Goal: Task Accomplishment & Management: Manage account settings

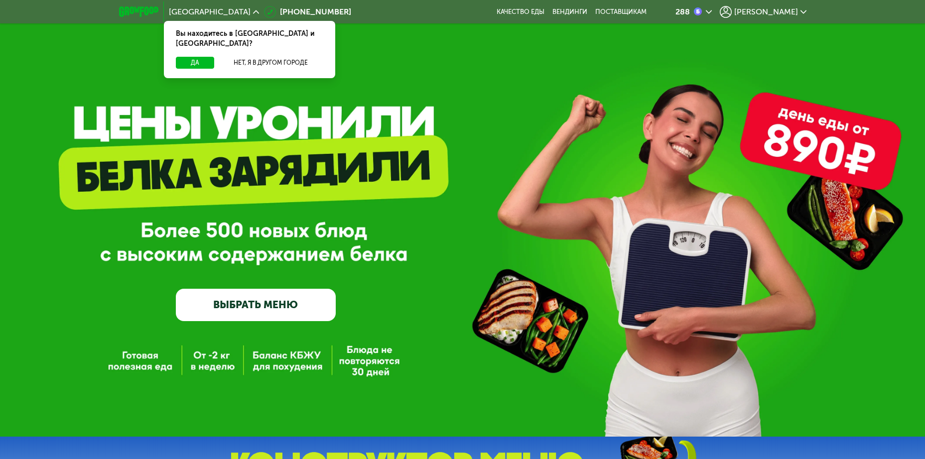
click at [782, 12] on span "[PERSON_NAME]" at bounding box center [766, 12] width 64 height 8
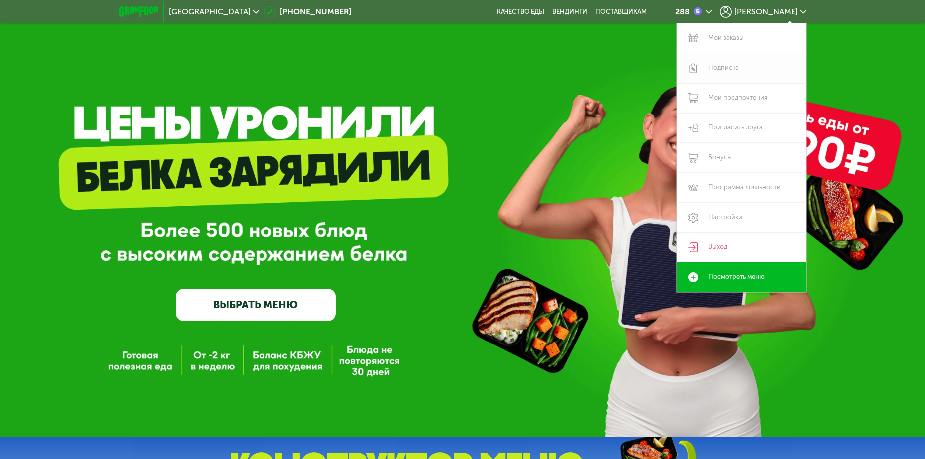
click at [721, 65] on link "Подписка" at bounding box center [741, 68] width 129 height 30
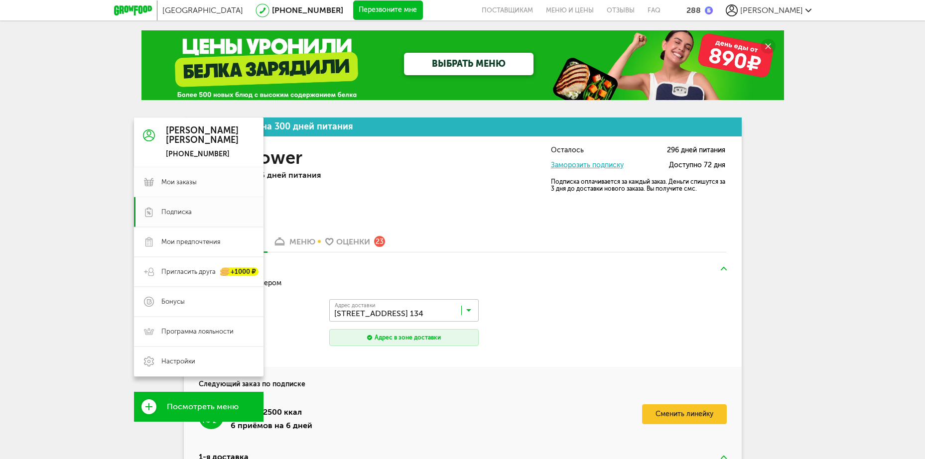
click at [173, 180] on span "Мои заказы" at bounding box center [178, 182] width 35 height 9
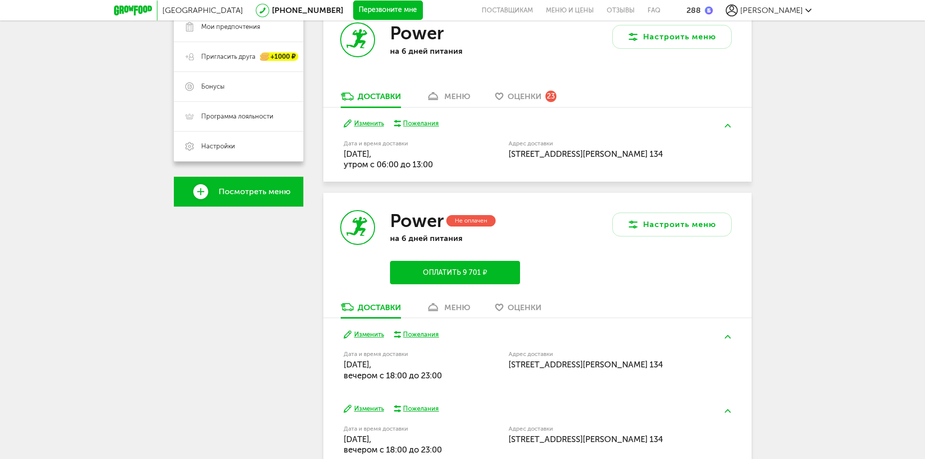
scroll to position [211, 0]
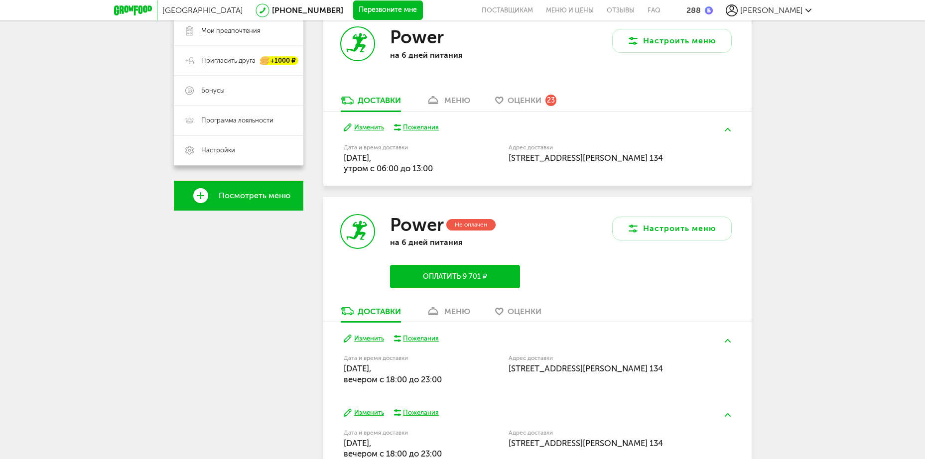
click at [365, 129] on button "Изменить" at bounding box center [364, 127] width 40 height 9
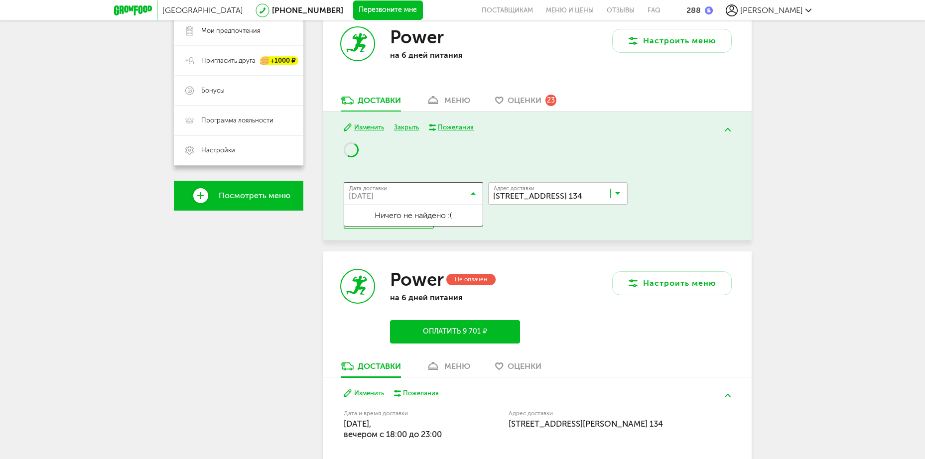
click at [473, 195] on icon at bounding box center [473, 196] width 5 height 10
click at [473, 156] on div "Дата доставки [DATE] Загрузка... Ничего не найдено :( Адрес Квартира Комментари…" at bounding box center [537, 185] width 387 height 87
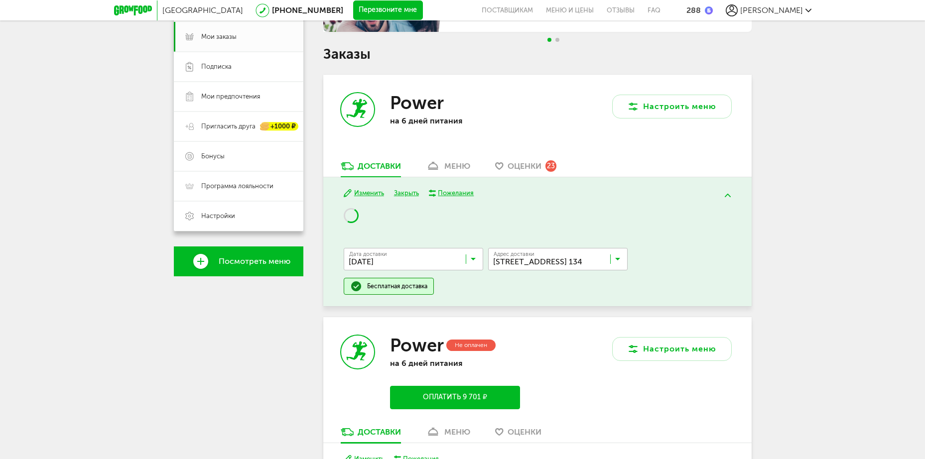
scroll to position [151, 0]
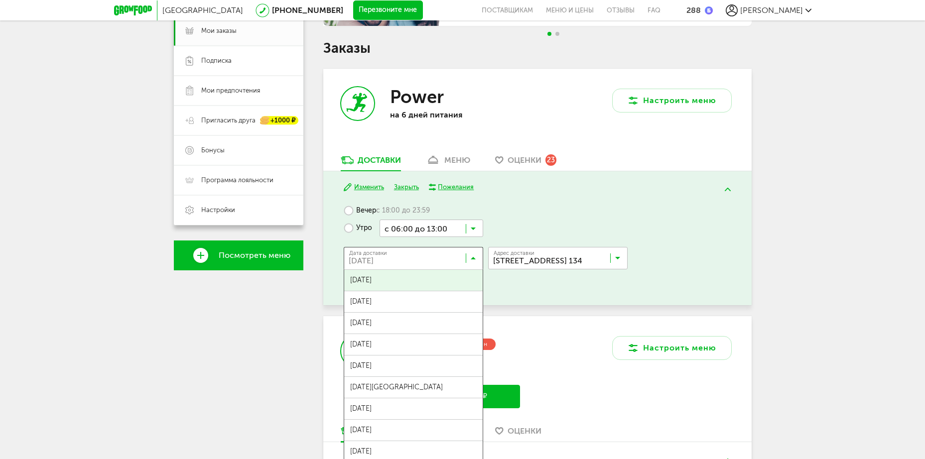
click at [473, 257] on icon at bounding box center [473, 260] width 5 height 10
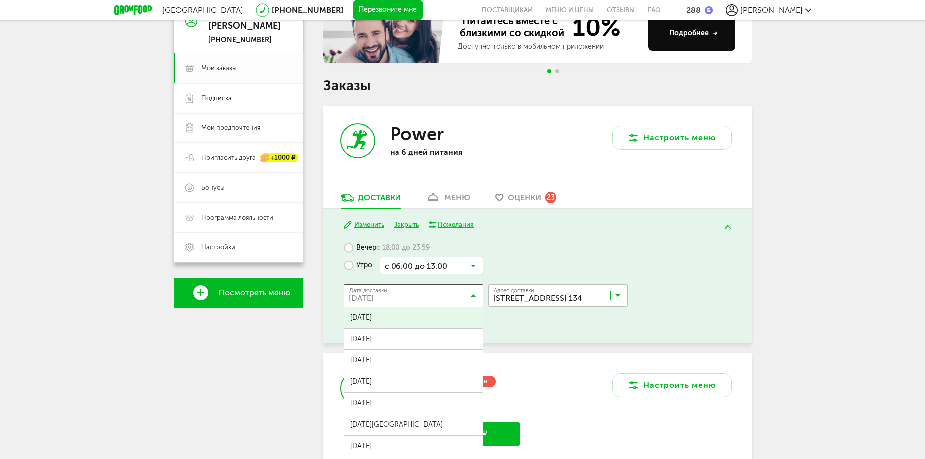
scroll to position [120, 0]
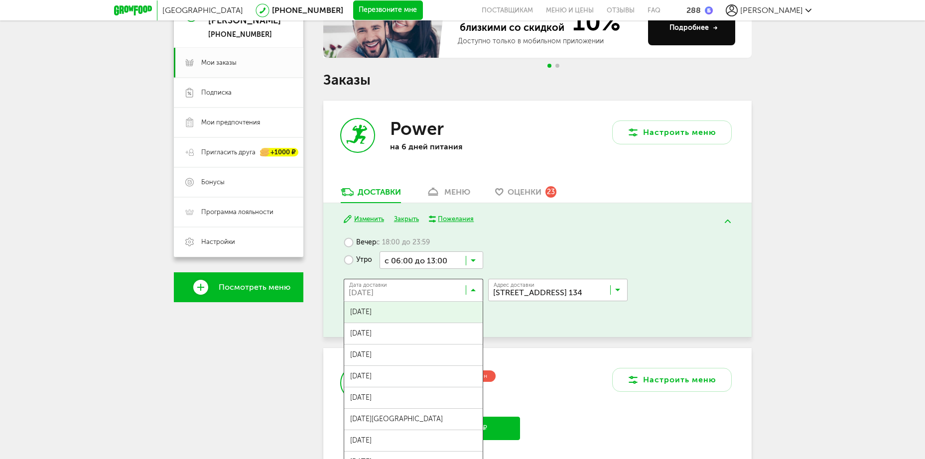
click at [382, 310] on span "[DATE]" at bounding box center [413, 312] width 138 height 21
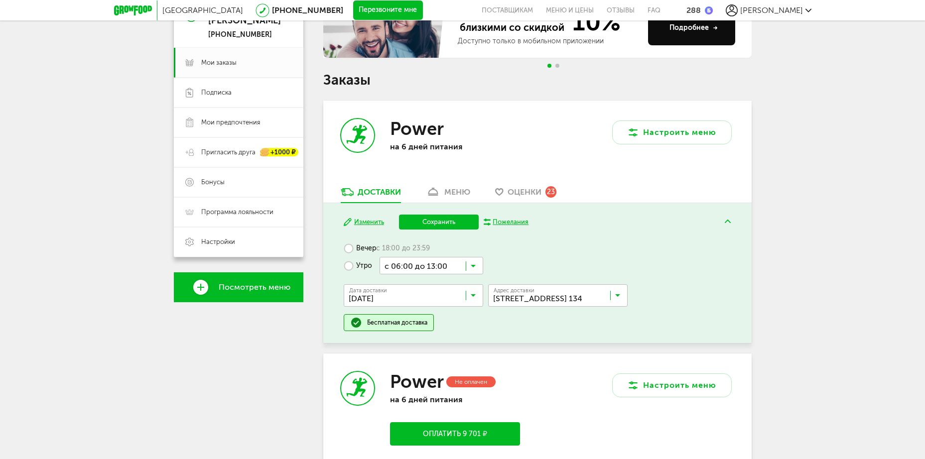
click at [442, 220] on button "Сохранить" at bounding box center [439, 222] width 80 height 15
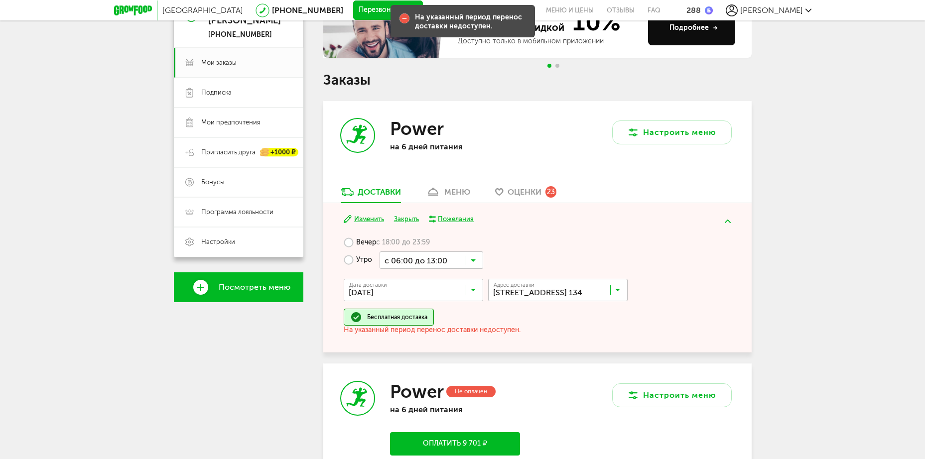
click at [477, 291] on input "Search for option" at bounding box center [415, 292] width 139 height 17
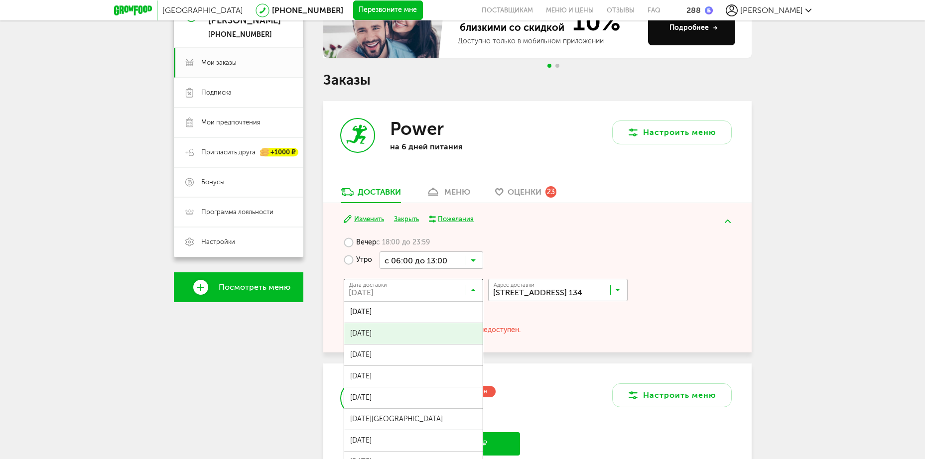
click at [393, 331] on span "[DATE]" at bounding box center [413, 333] width 138 height 21
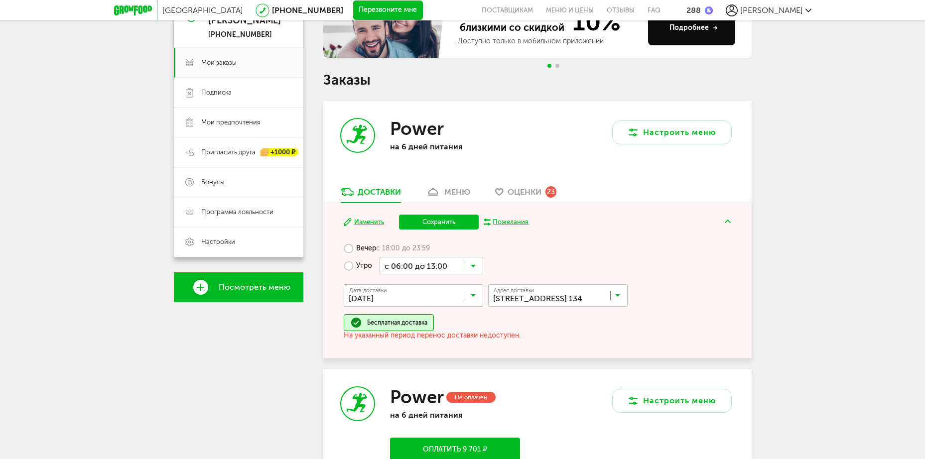
click at [441, 220] on button "Сохранить" at bounding box center [439, 222] width 80 height 15
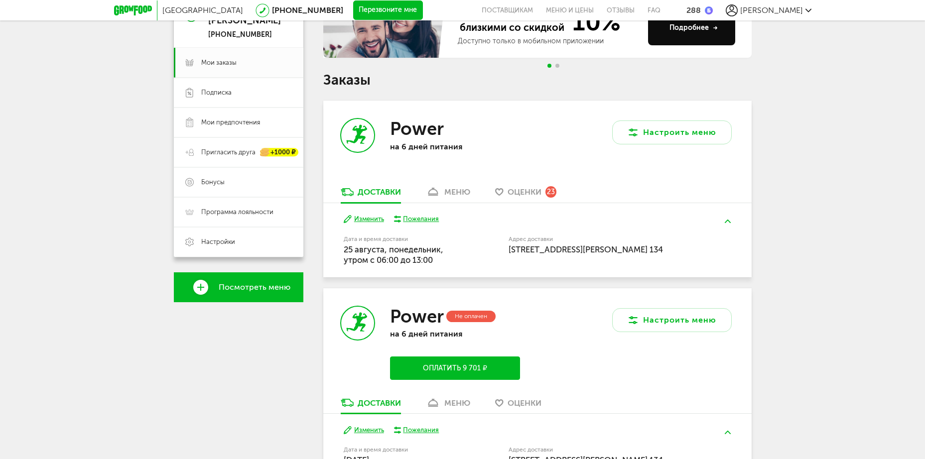
click at [367, 218] on button "Изменить" at bounding box center [364, 219] width 40 height 9
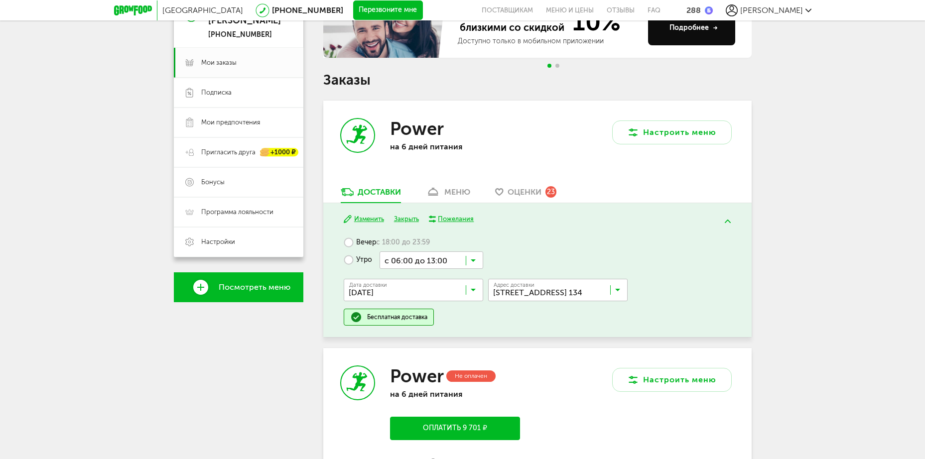
click at [473, 290] on icon at bounding box center [473, 292] width 5 height 10
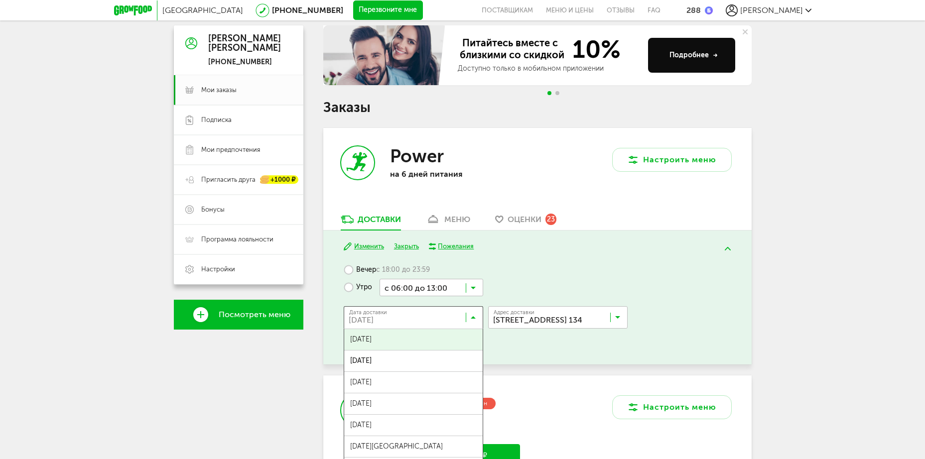
scroll to position [60, 0]
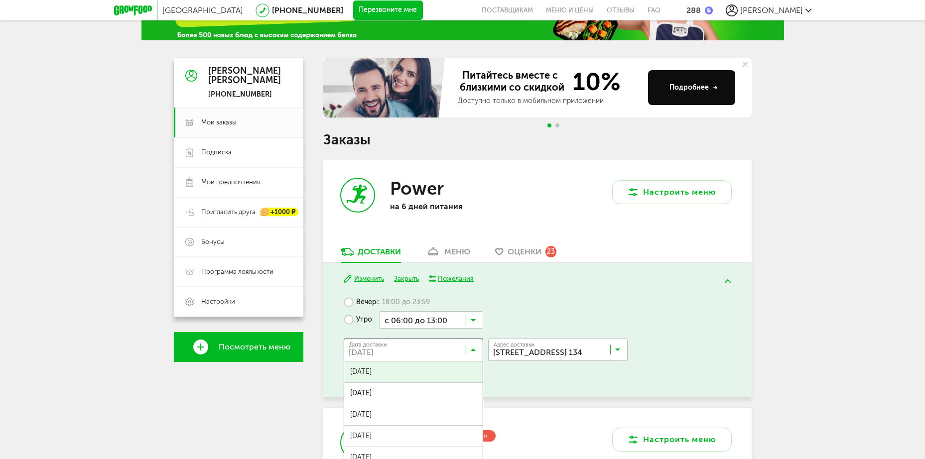
click at [404, 369] on span "[DATE]" at bounding box center [413, 372] width 138 height 21
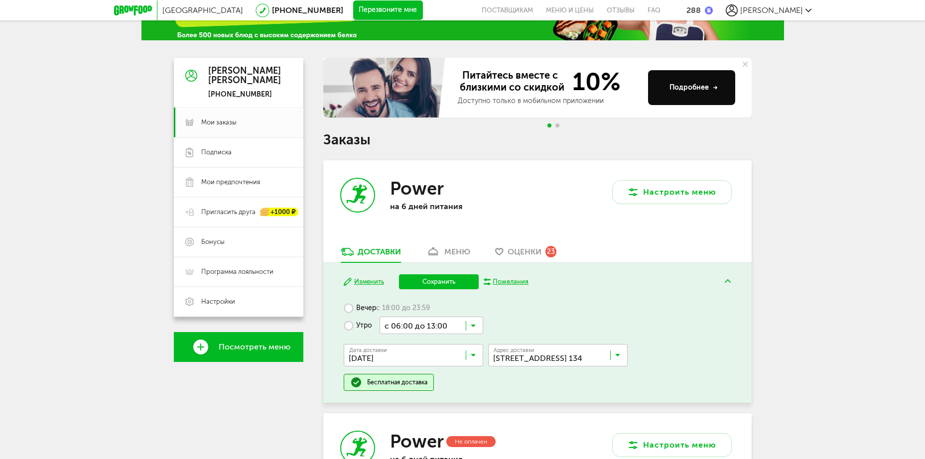
click at [451, 282] on button "Сохранить" at bounding box center [439, 281] width 80 height 15
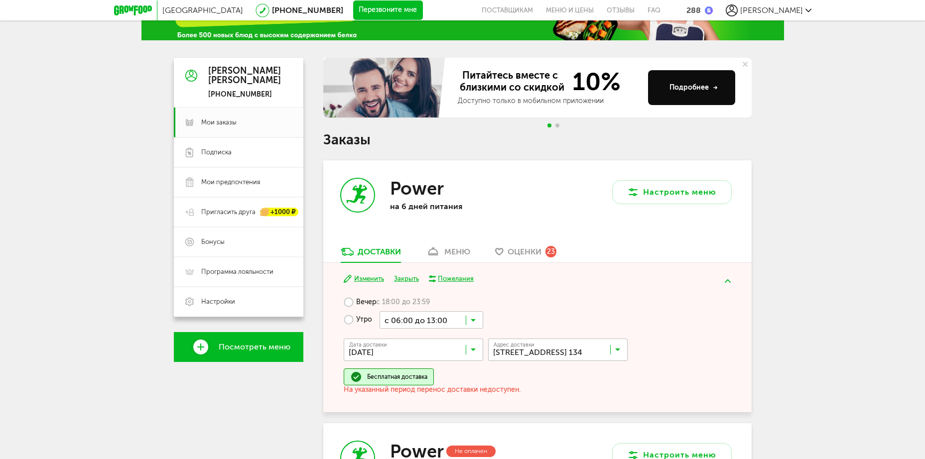
click at [47, 123] on div "Москва [PHONE_NUMBER] Перезвоните мне поставщикам Меню и цены Отзывы FAQ 288 [P…" at bounding box center [462, 381] width 925 height 882
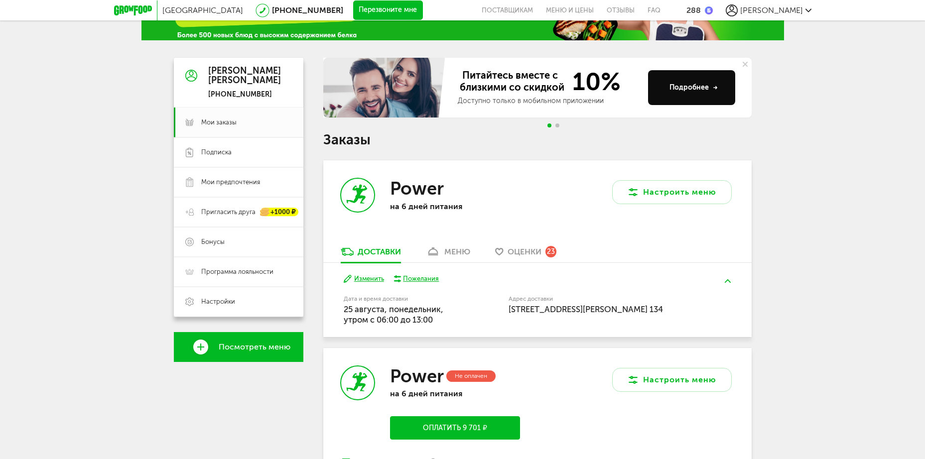
drag, startPoint x: 437, startPoint y: 308, endPoint x: 440, endPoint y: 322, distance: 13.9
click at [440, 322] on div "Дата и время доставки [DATE], утром c 06:00 до 13:00" at bounding box center [401, 310] width 114 height 29
click at [438, 319] on div "Дата и время доставки [DATE], утром c 06:00 до 13:00" at bounding box center [401, 310] width 114 height 29
click at [424, 321] on span "25 августа, понедельник, утром c 06:00 до 13:00" at bounding box center [394, 314] width 100 height 20
click at [428, 315] on span "25 августа, понедельник, утром c 06:00 до 13:00" at bounding box center [394, 314] width 100 height 20
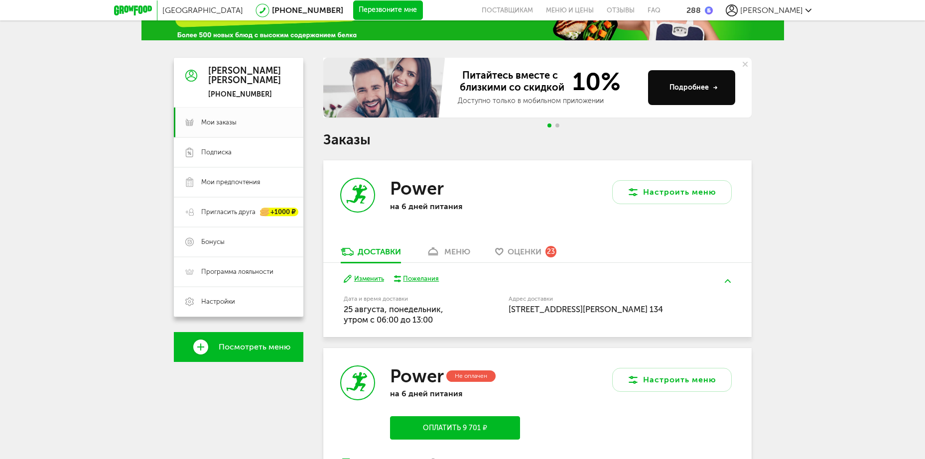
click at [453, 252] on div "меню" at bounding box center [457, 251] width 26 height 9
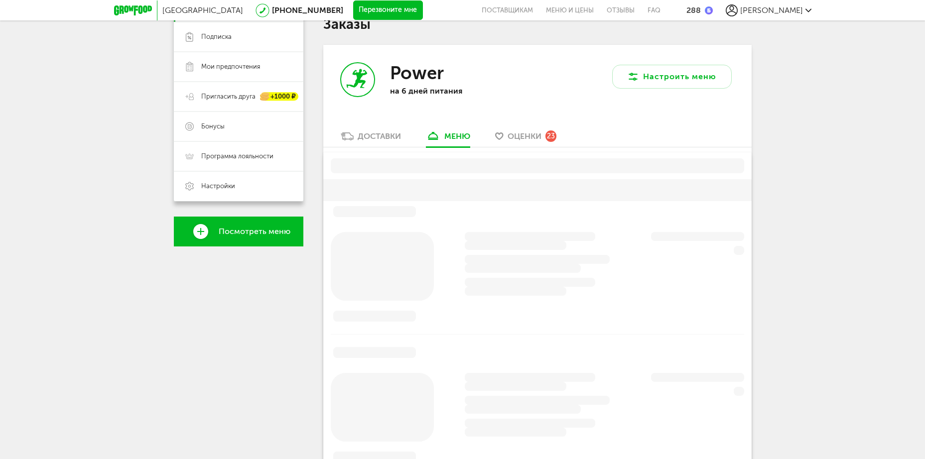
scroll to position [195, 0]
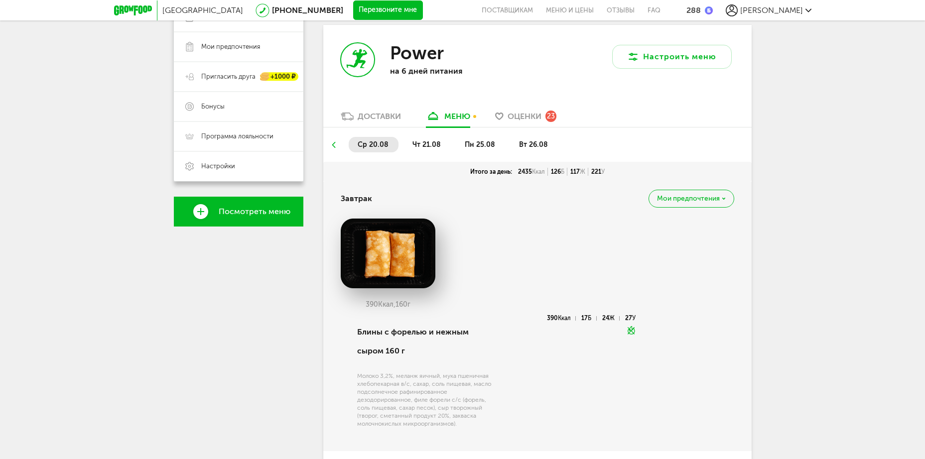
click at [477, 146] on span "пн 25.08" at bounding box center [480, 144] width 30 height 8
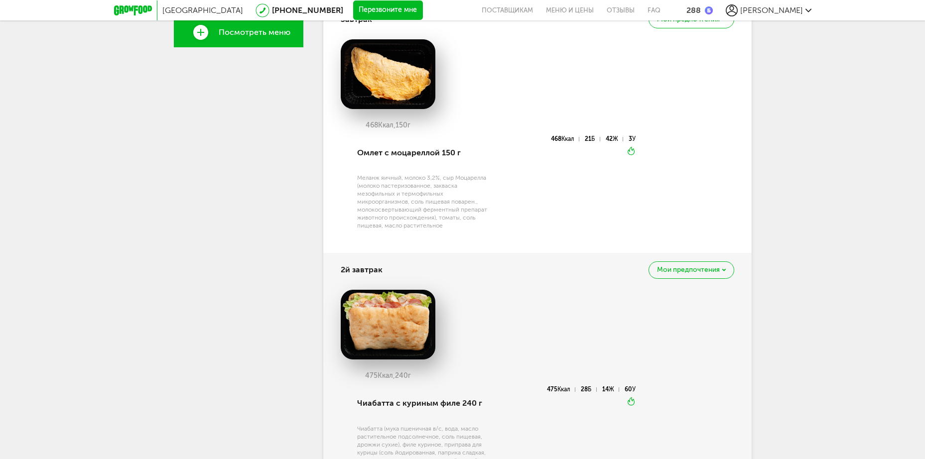
scroll to position [255, 0]
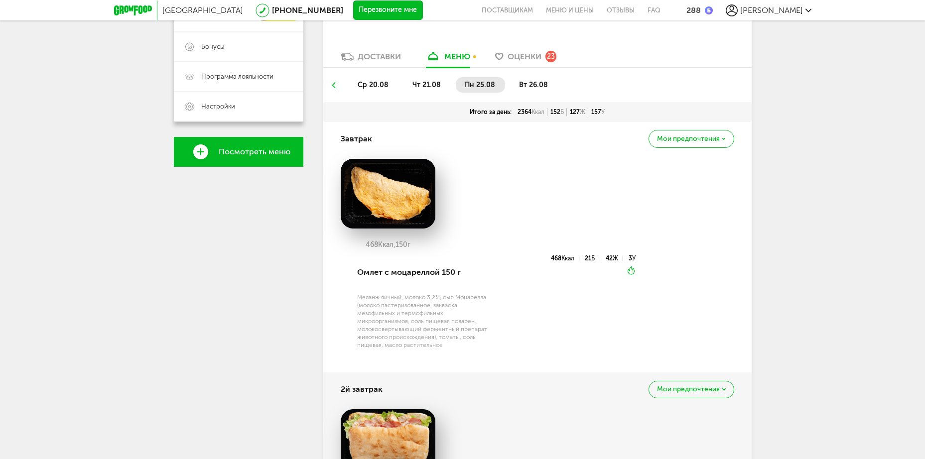
click at [526, 84] on span "вт 26.08" at bounding box center [533, 85] width 29 height 8
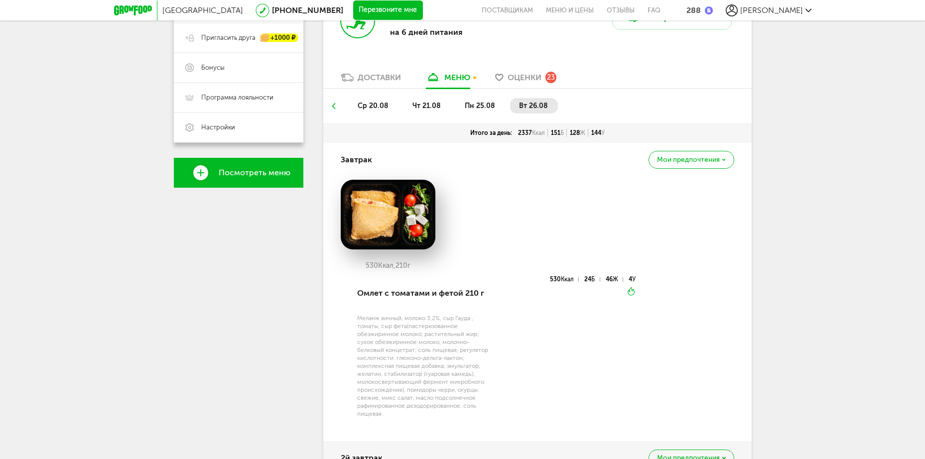
scroll to position [195, 0]
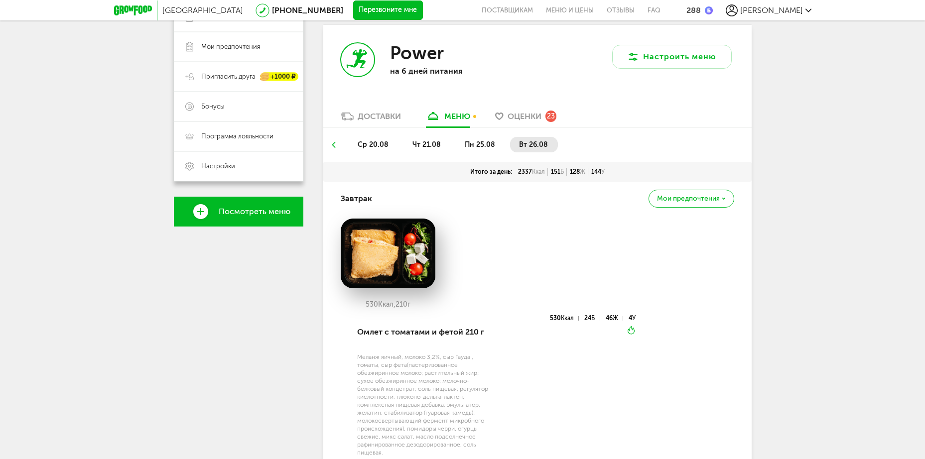
click at [485, 143] on span "пн 25.08" at bounding box center [480, 144] width 30 height 8
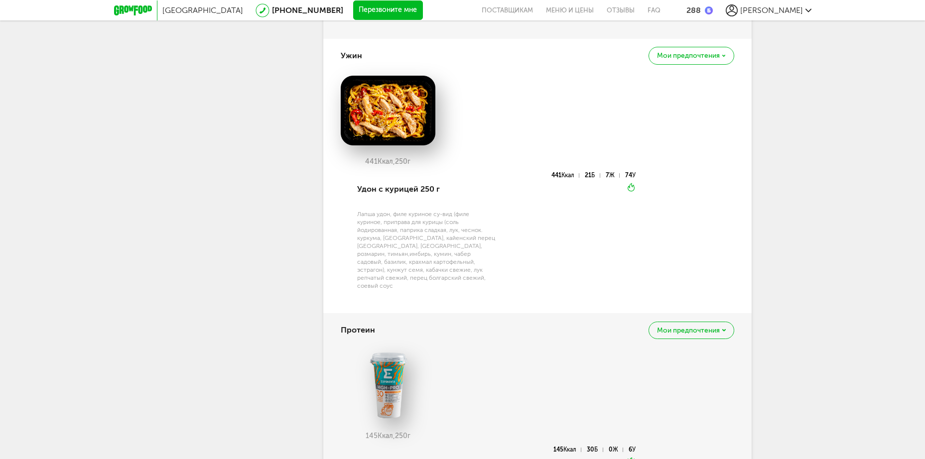
scroll to position [1749, 0]
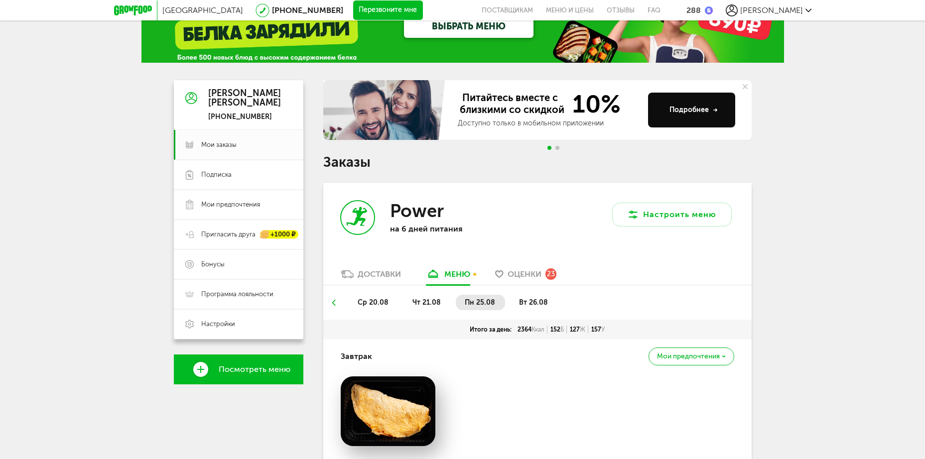
scroll to position [120, 0]
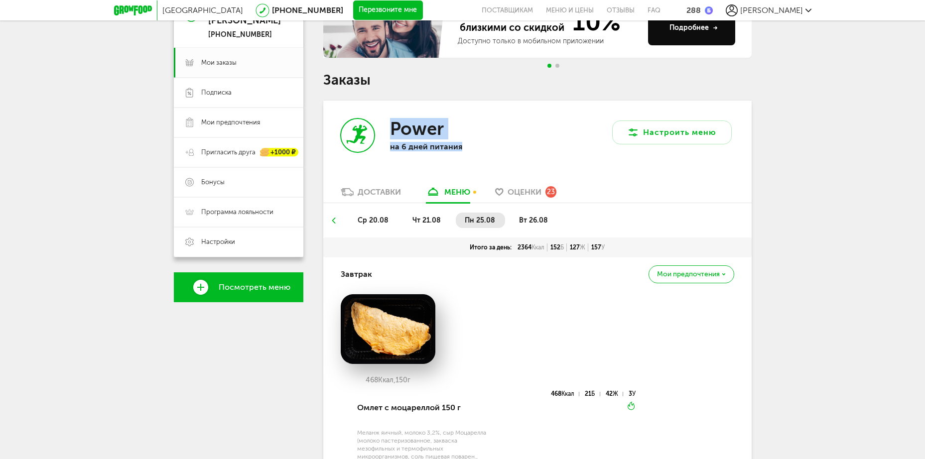
drag, startPoint x: 473, startPoint y: 147, endPoint x: 414, endPoint y: 111, distance: 68.4
click at [414, 110] on div "Power на 6 дней питания" at bounding box center [430, 144] width 214 height 86
click at [433, 135] on h3 "Power" at bounding box center [417, 128] width 54 height 21
